Goal: Task Accomplishment & Management: Use online tool/utility

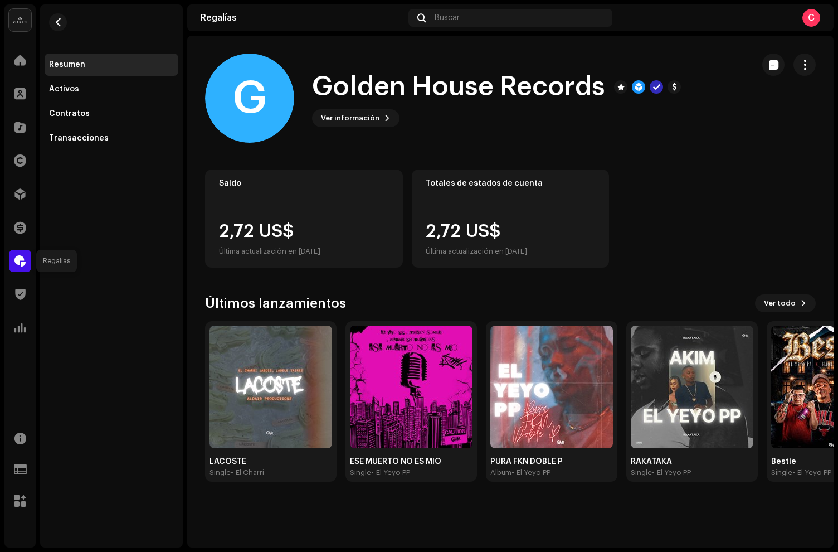
click at [26, 262] on div at bounding box center [20, 261] width 22 height 22
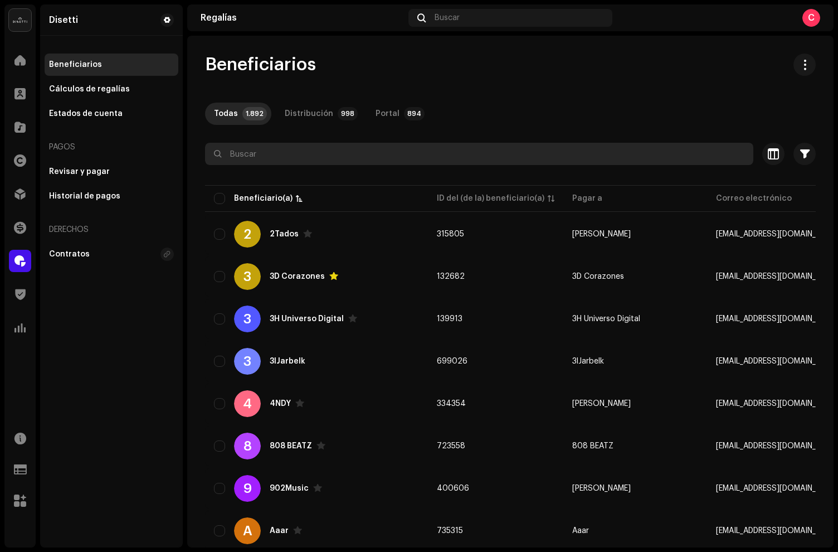
click at [281, 154] on input "text" at bounding box center [479, 154] width 548 height 22
paste input "Nerry Money"
type input "Nerry Money"
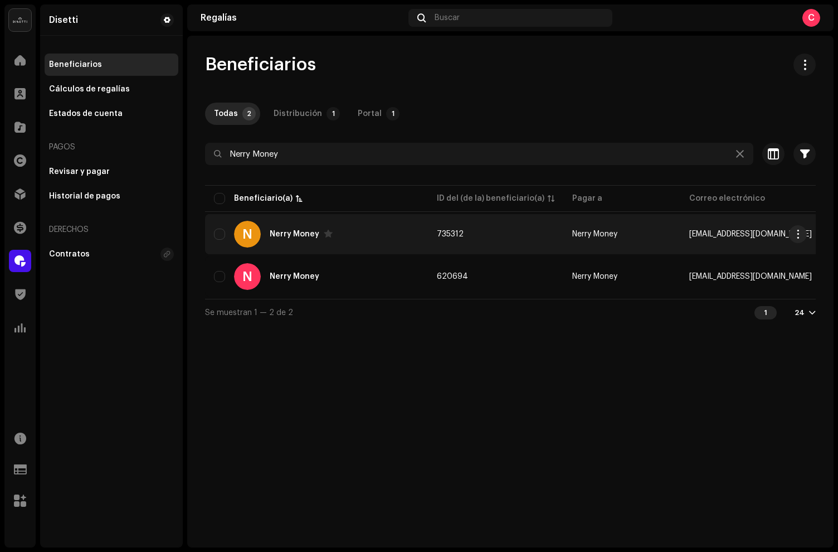
click at [363, 236] on div "N Nerry Money" at bounding box center [316, 234] width 205 height 27
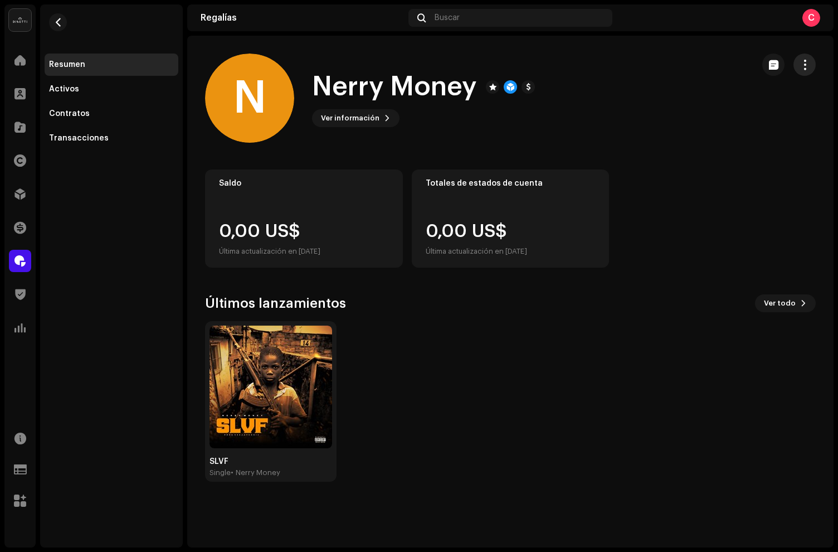
click at [815, 65] on button "button" at bounding box center [805, 64] width 22 height 22
click at [813, 65] on button "button" at bounding box center [805, 64] width 22 height 22
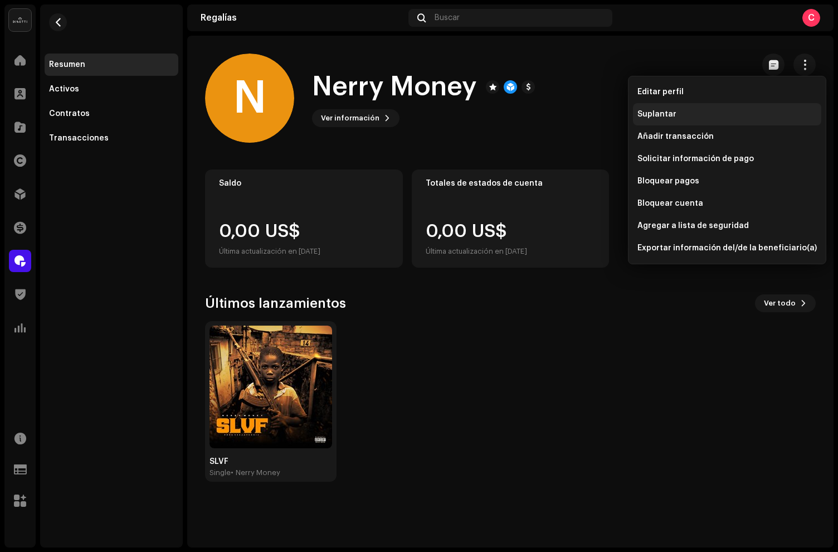
click at [698, 118] on div "Suplantar" at bounding box center [727, 114] width 179 height 9
